Goal: Find specific page/section: Find specific page/section

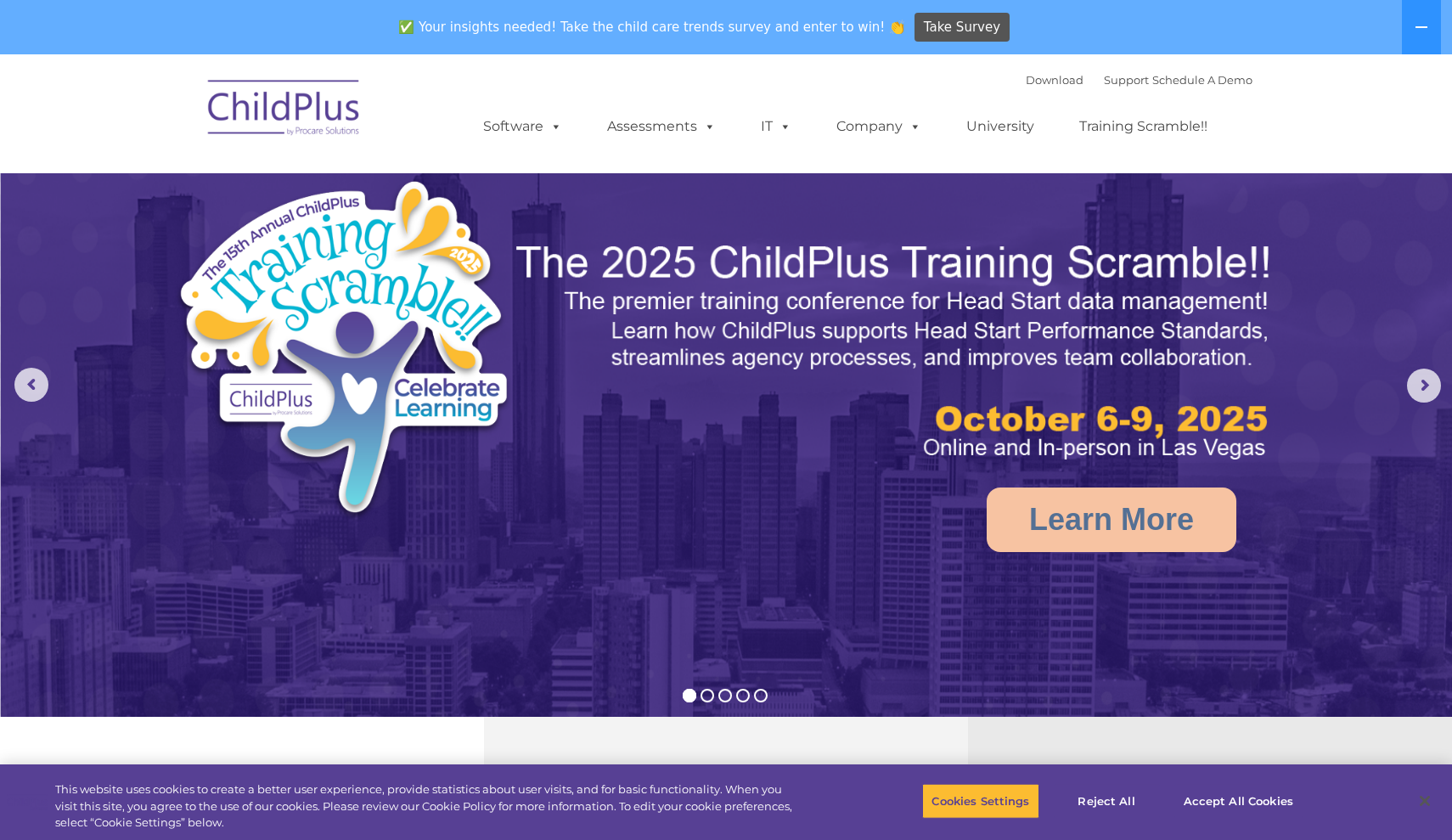
select select "MEDIUM"
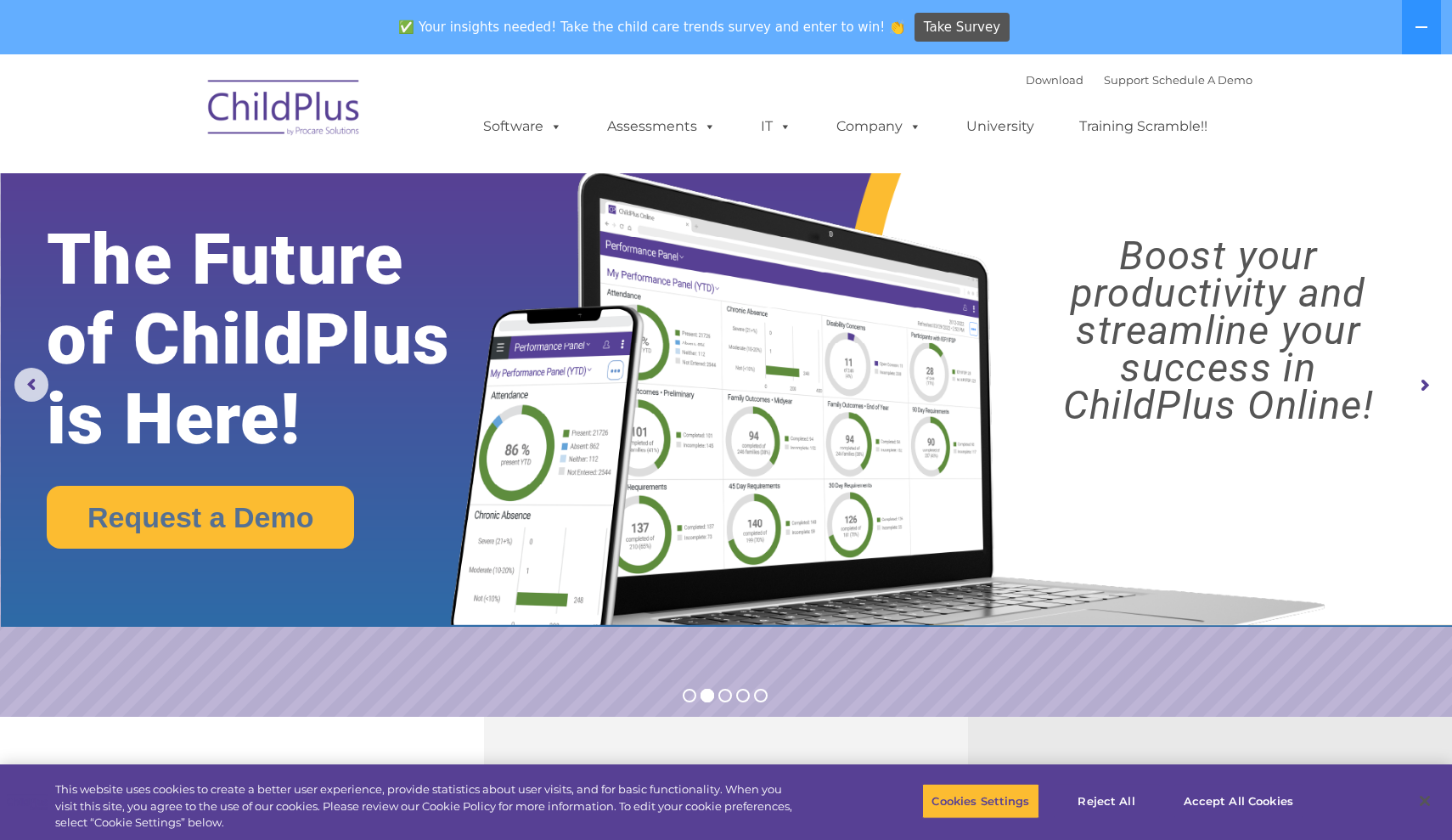
click at [1425, 386] on rs-arrow at bounding box center [1424, 385] width 34 height 34
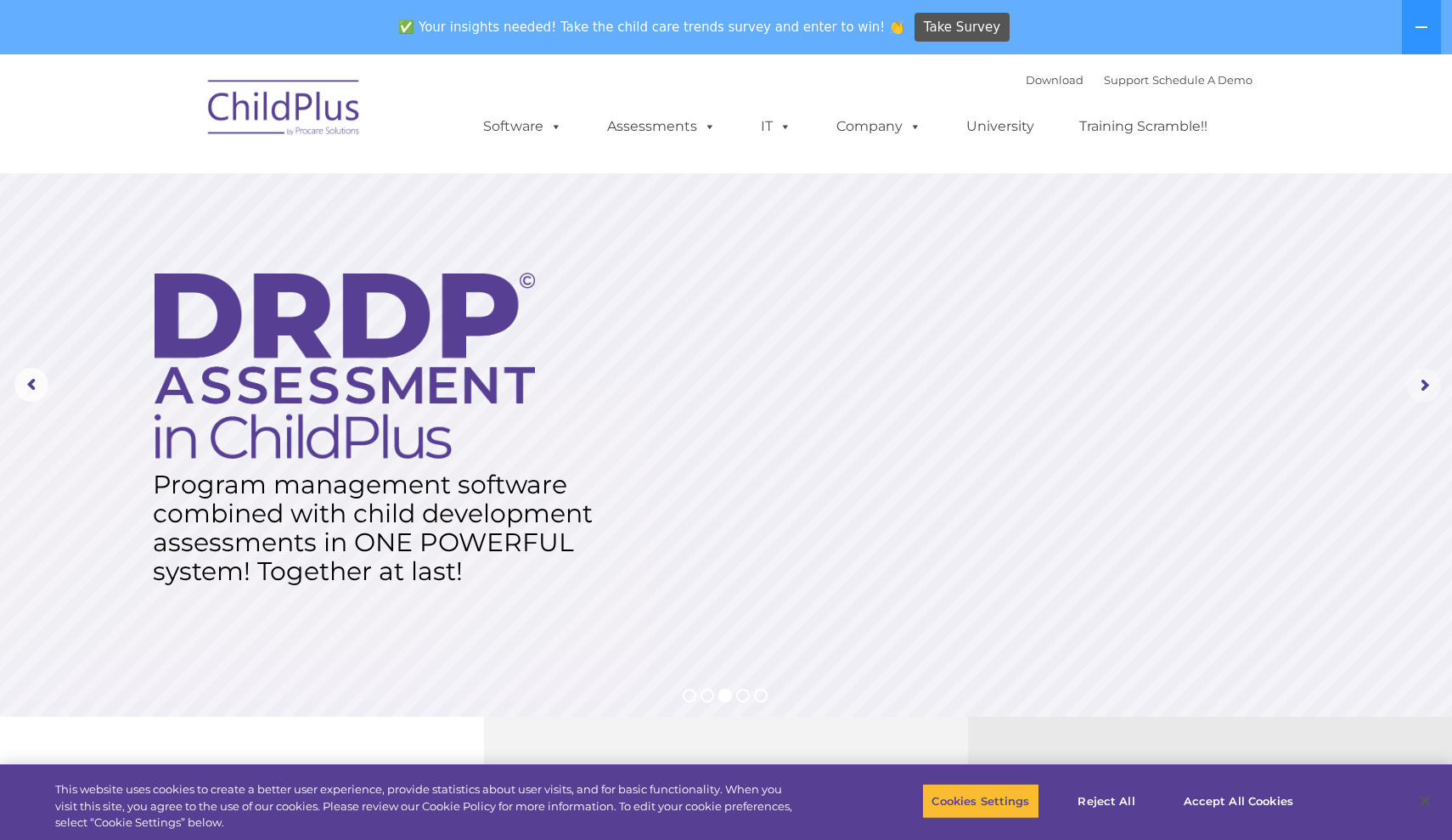
click at [1425, 386] on rs-arrow at bounding box center [1424, 385] width 34 height 34
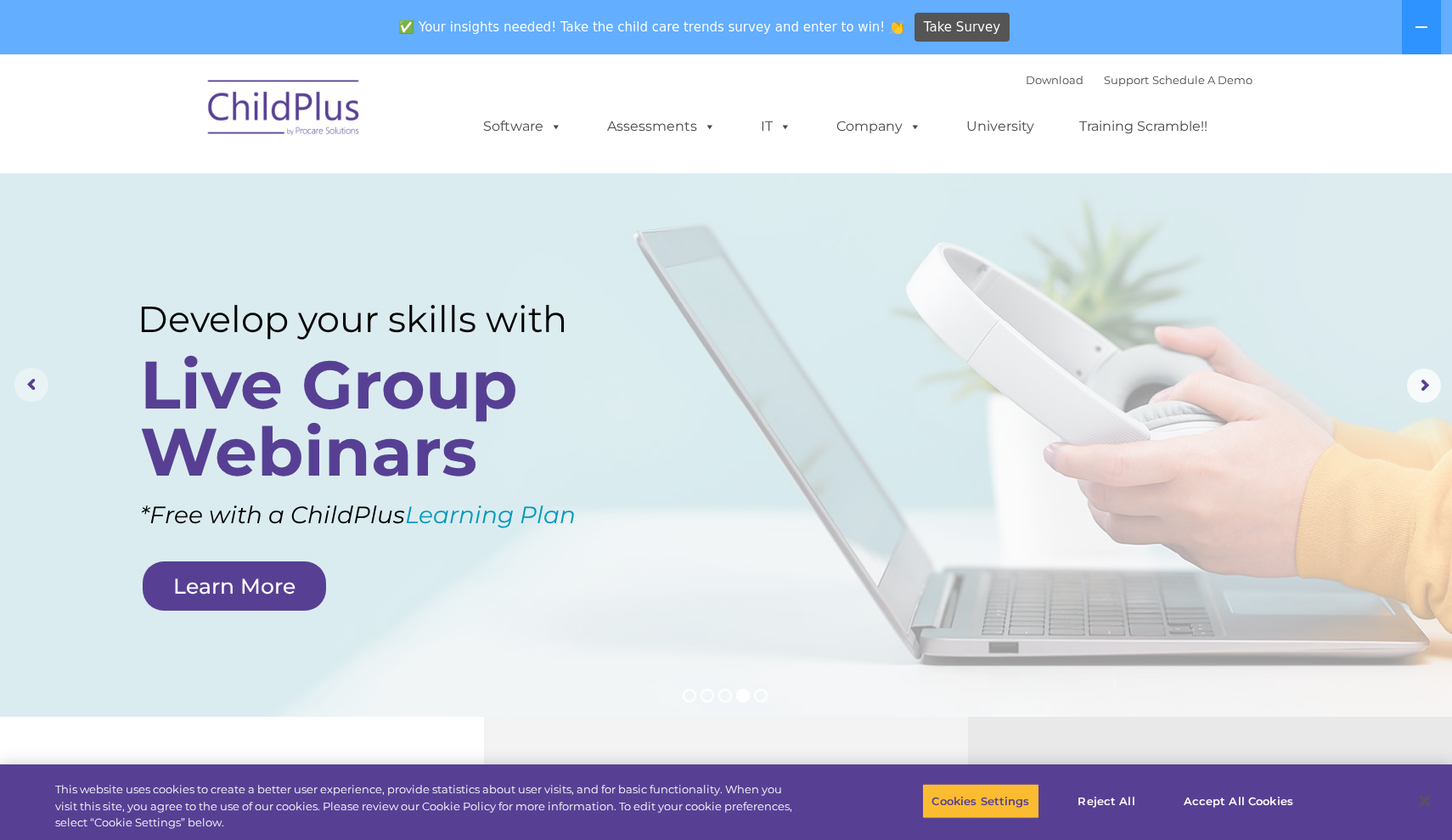
click at [43, 387] on rs-arrow at bounding box center [31, 385] width 34 height 34
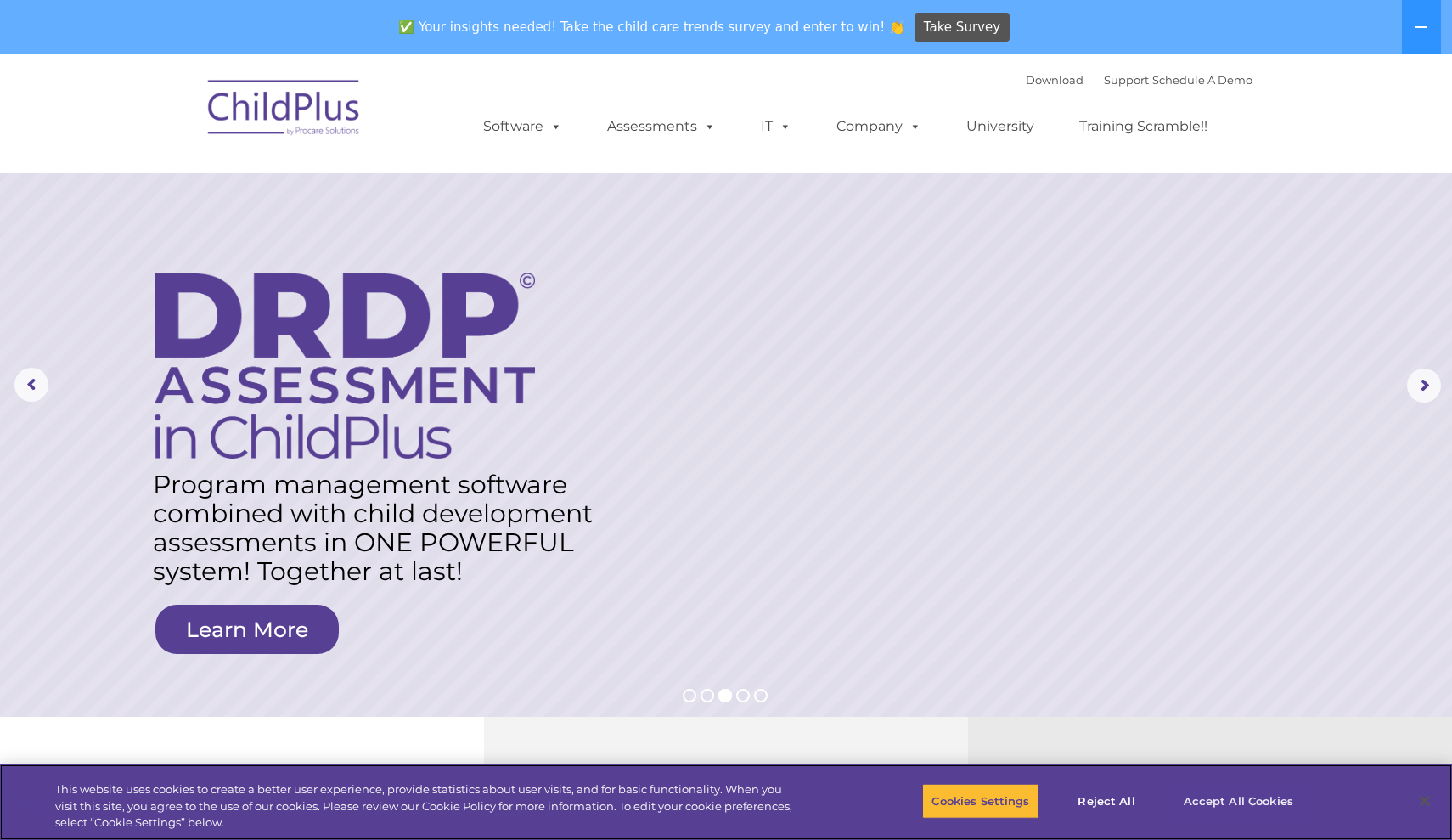
click at [1268, 797] on button "Accept All Cookies" at bounding box center [1238, 801] width 129 height 35
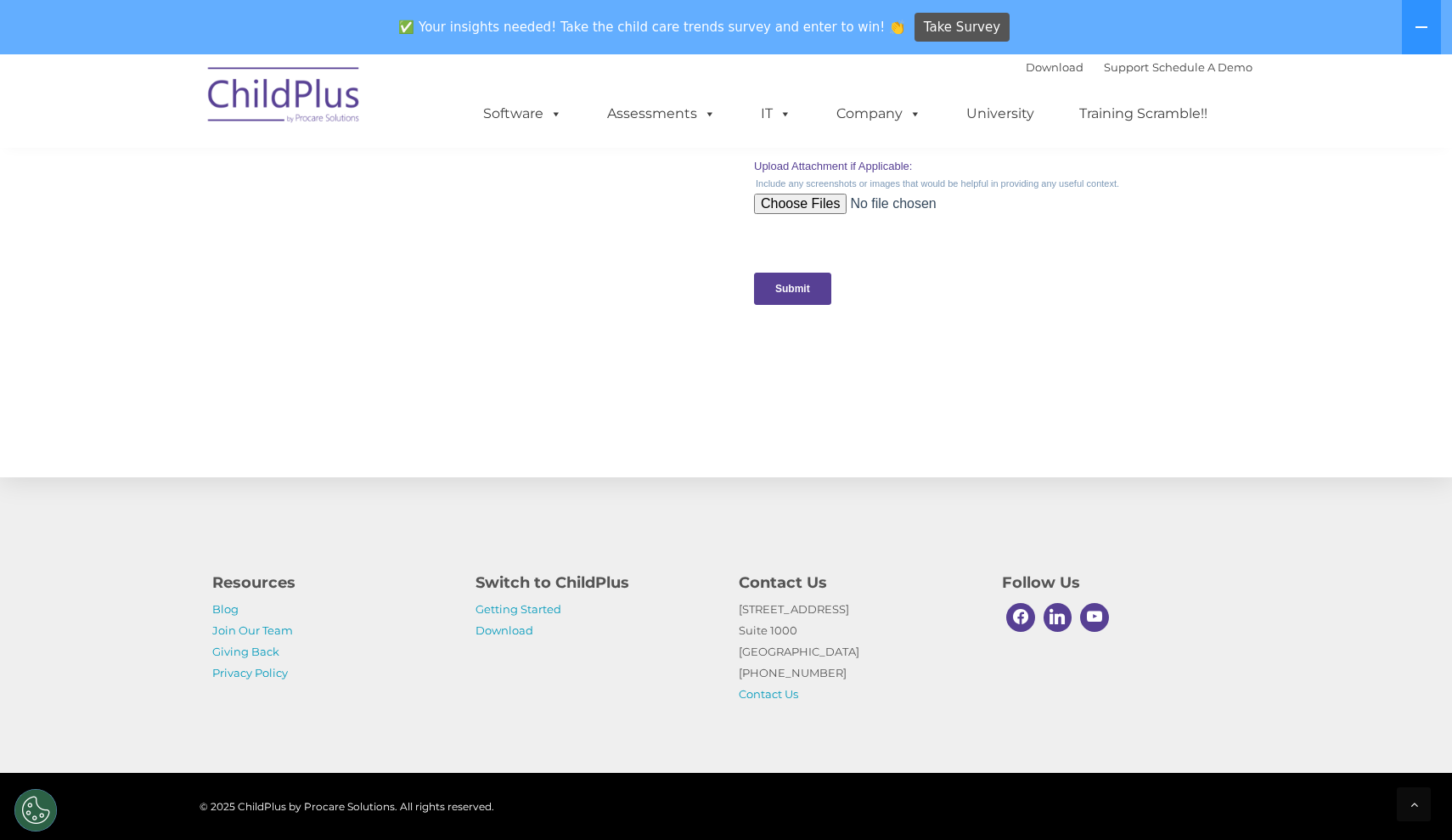
scroll to position [1680, 0]
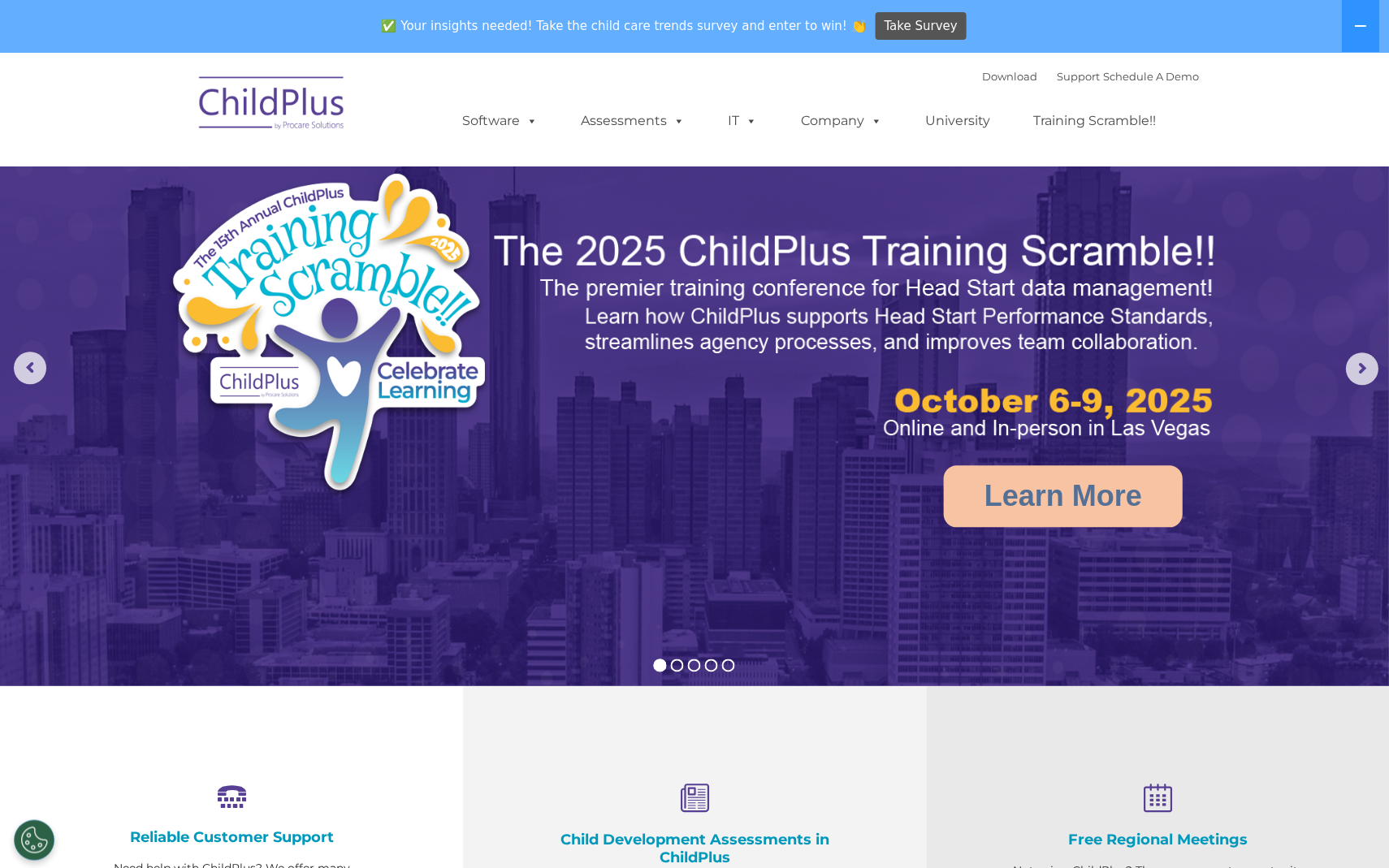
select select "MEDIUM"
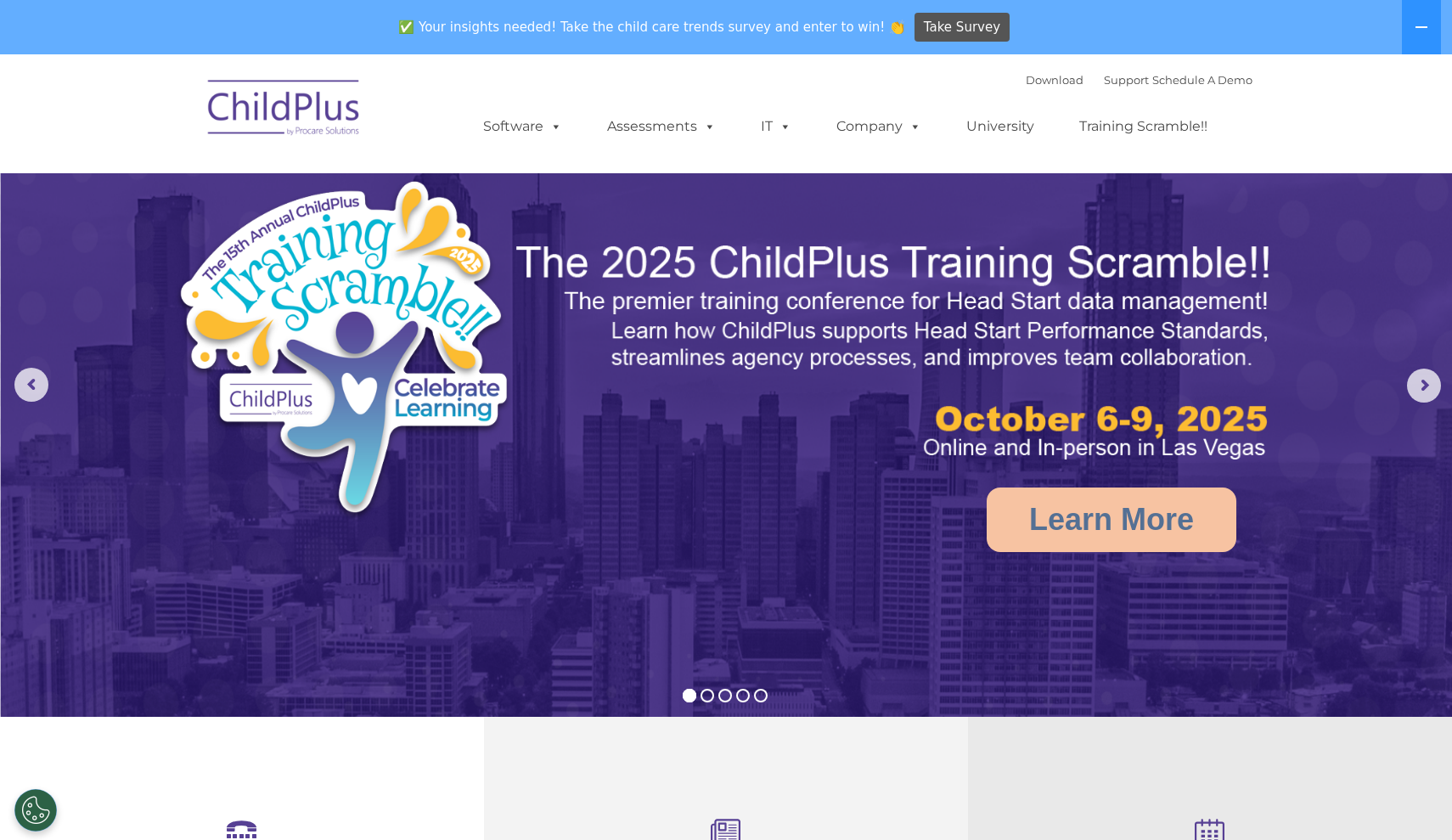
select select "MEDIUM"
click at [1421, 20] on icon at bounding box center [1421, 27] width 13 height 13
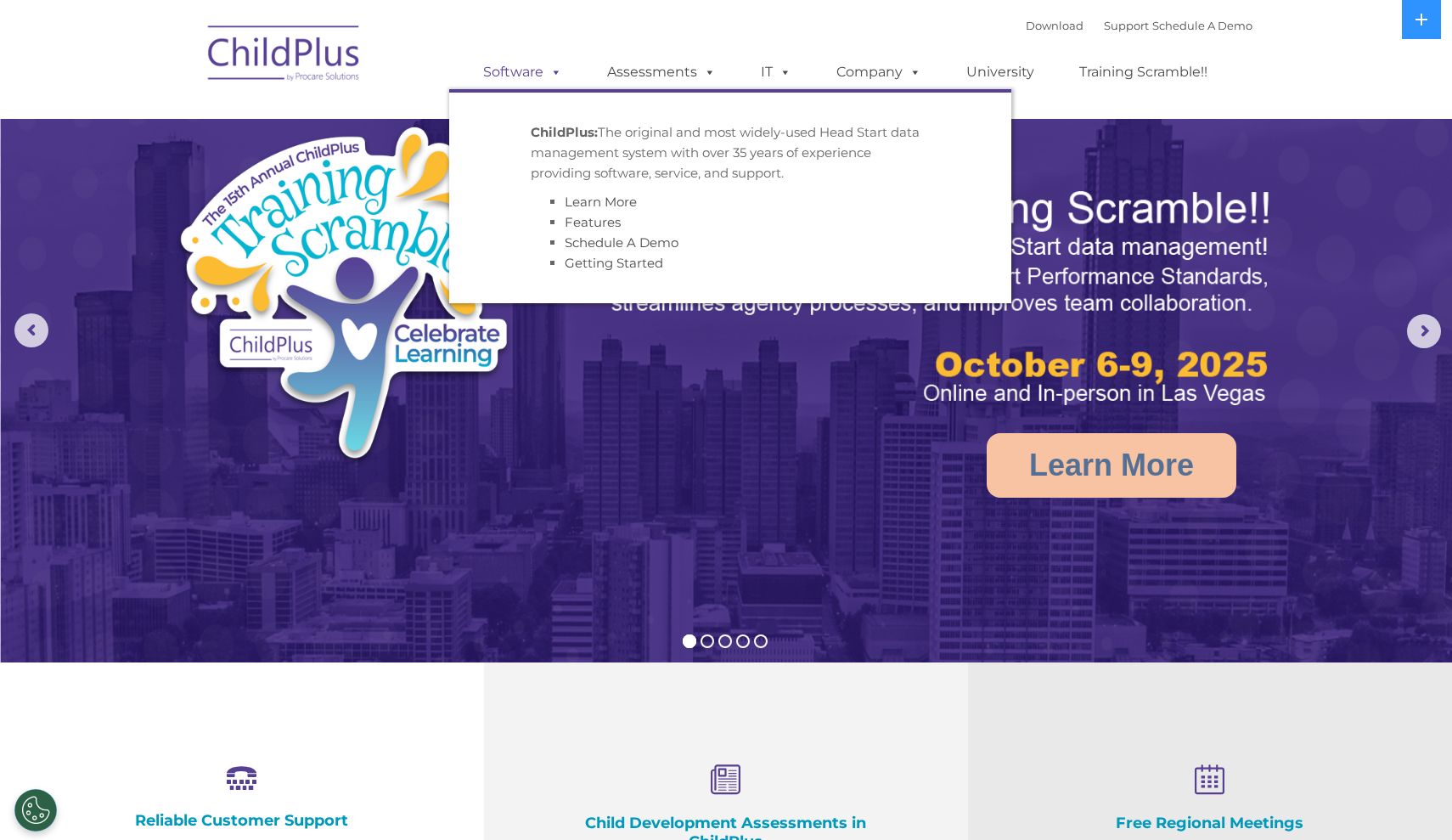
click at [521, 73] on link "Software" at bounding box center [522, 72] width 113 height 34
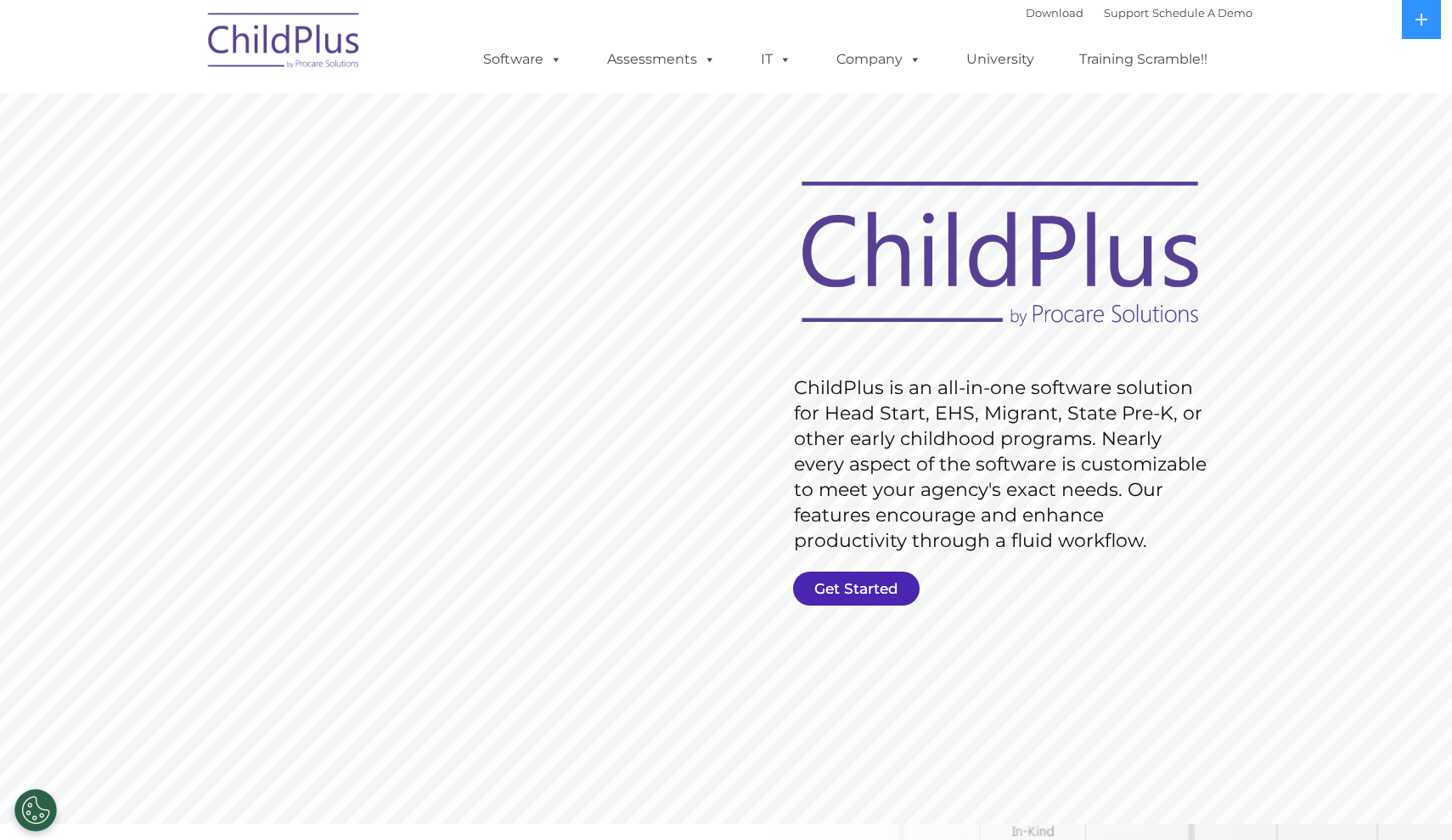
click at [866, 579] on link "Get Started" at bounding box center [856, 588] width 127 height 34
